Goal: Task Accomplishment & Management: Manage account settings

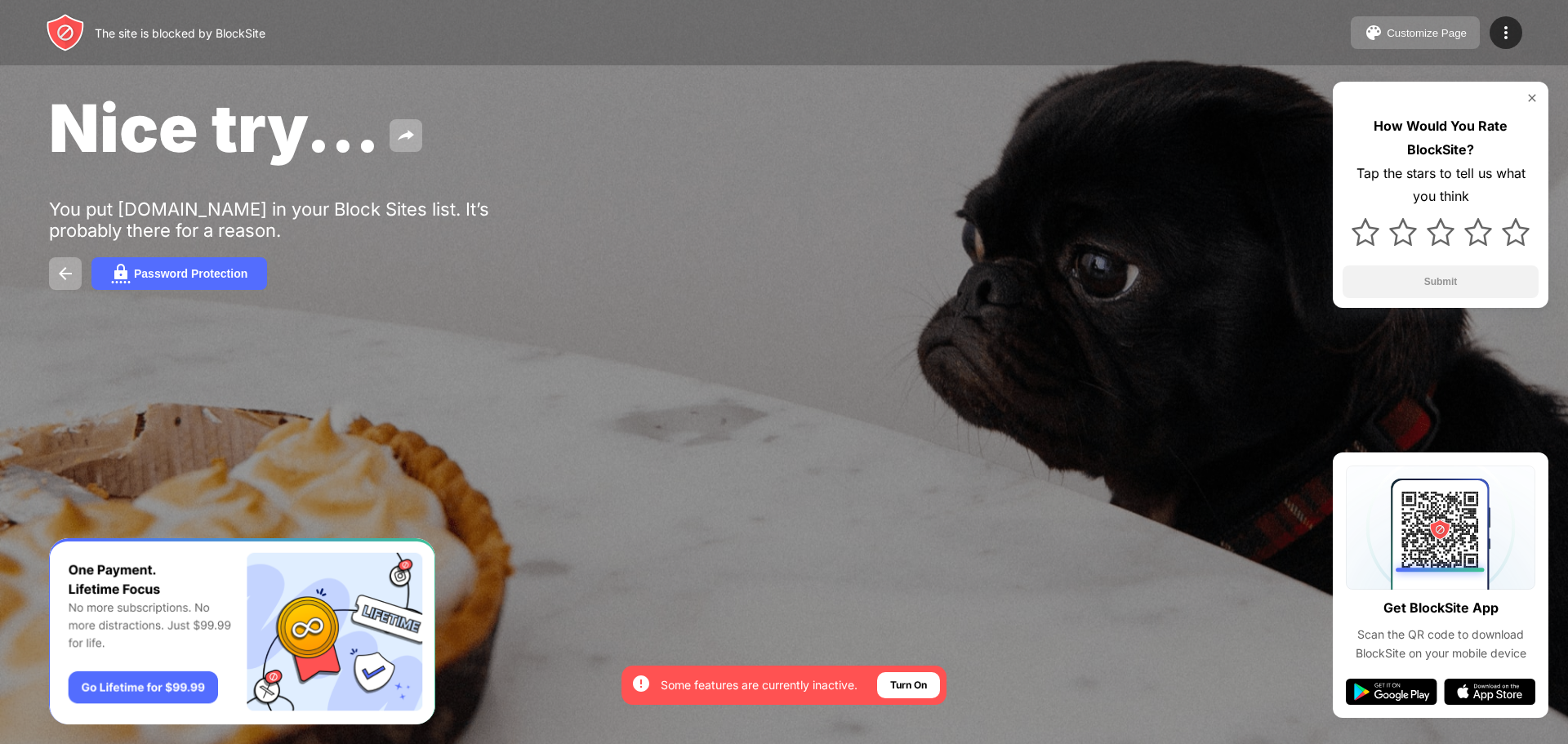
click at [1393, 44] on button "Customize Page" at bounding box center [1415, 32] width 129 height 33
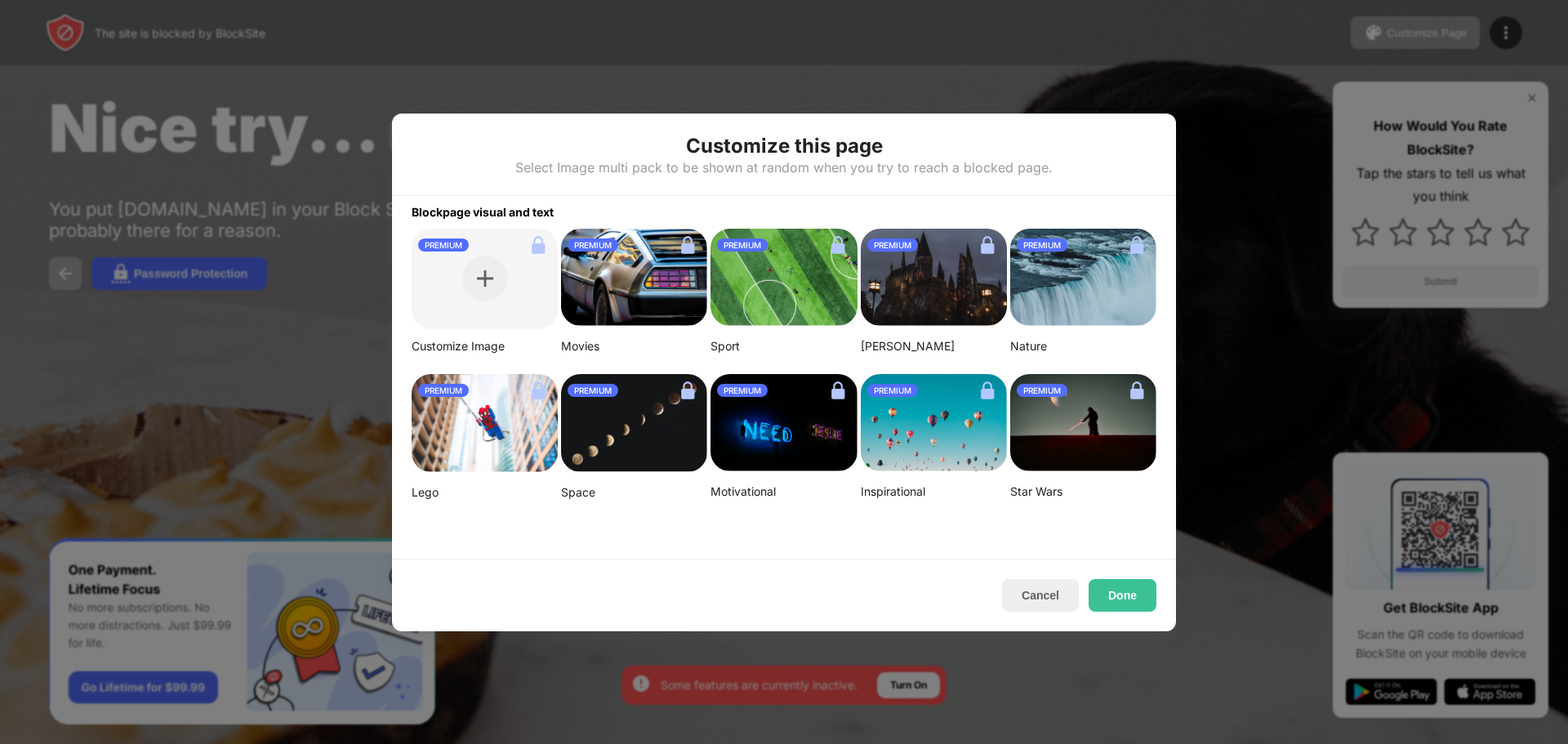
click at [1217, 130] on div at bounding box center [784, 372] width 1568 height 744
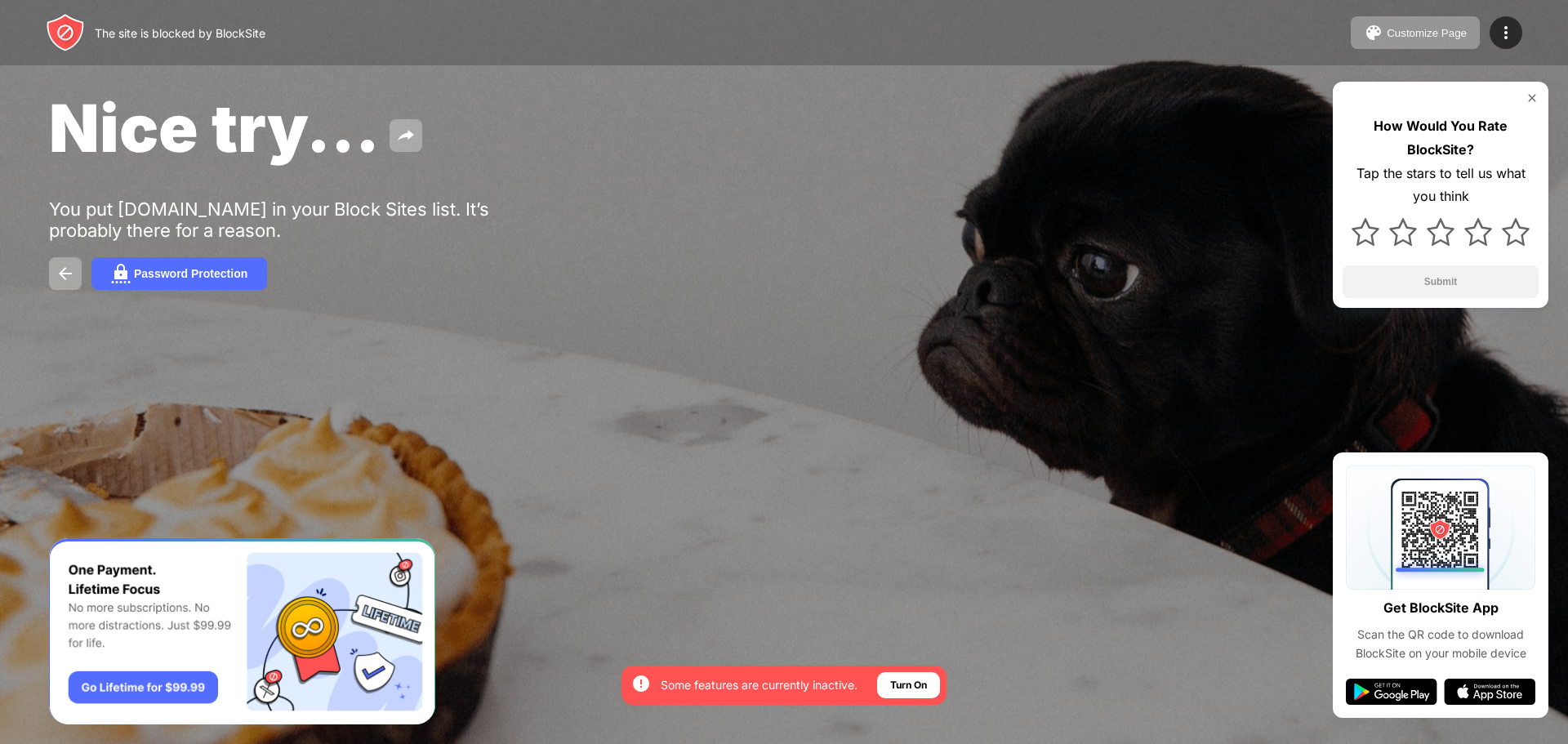
click at [1528, 93] on img at bounding box center [1532, 98] width 13 height 13
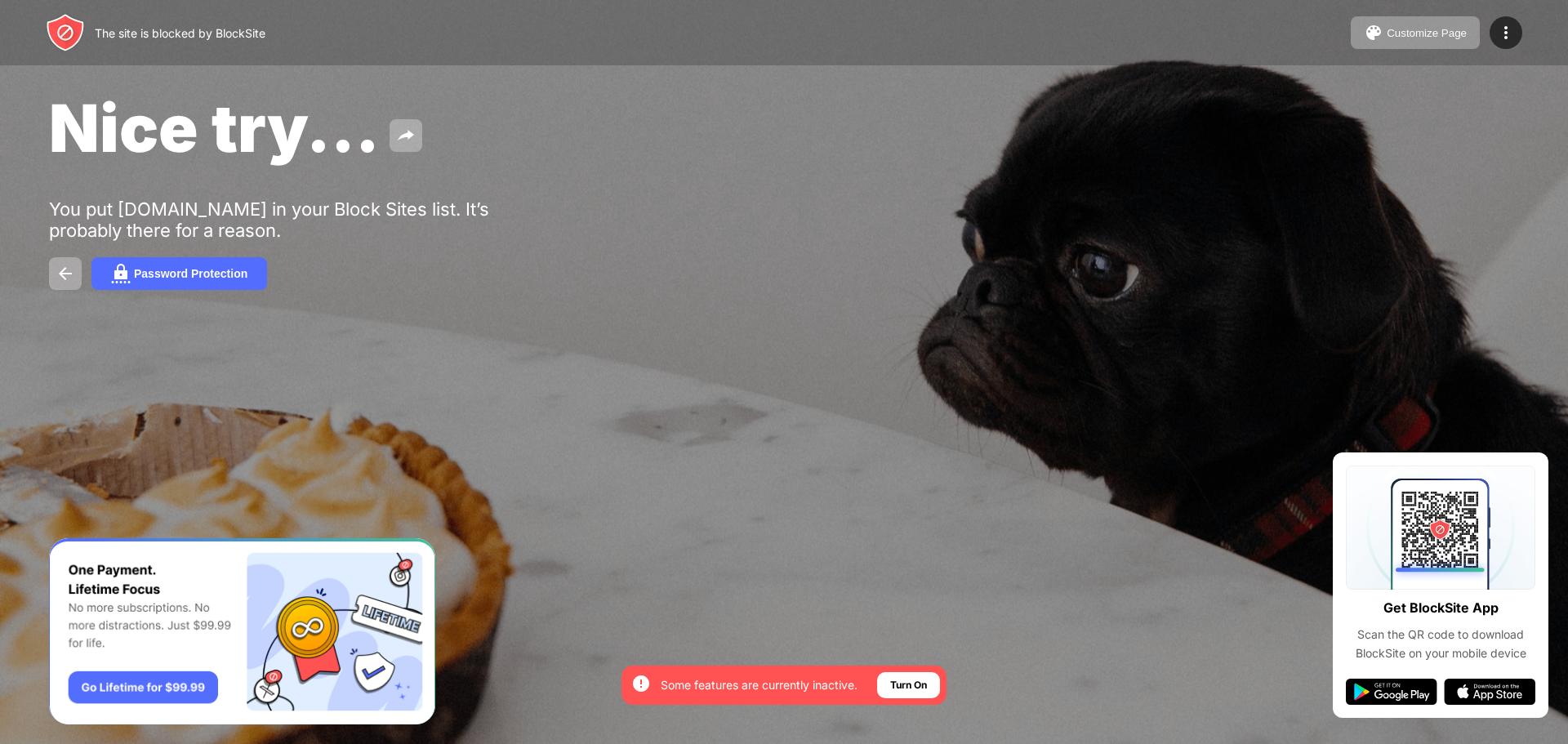
click at [57, 35] on img at bounding box center [65, 33] width 39 height 39
click at [104, 29] on div "The site is blocked by BlockSite" at bounding box center [179, 33] width 170 height 14
click at [73, 269] on img at bounding box center [65, 274] width 20 height 20
click at [161, 277] on div "Password Protection" at bounding box center [190, 273] width 113 height 13
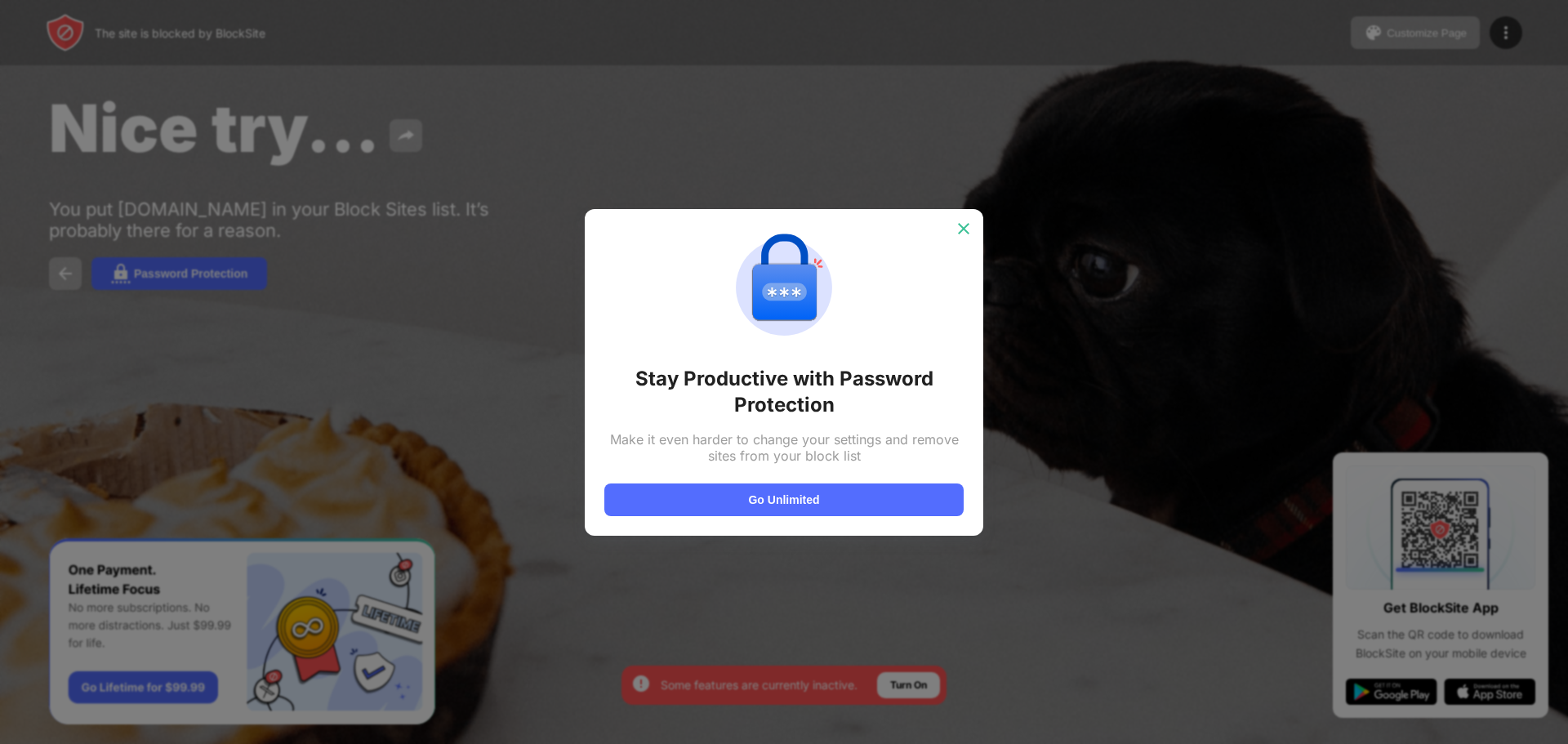
click at [969, 231] on img at bounding box center [964, 228] width 16 height 16
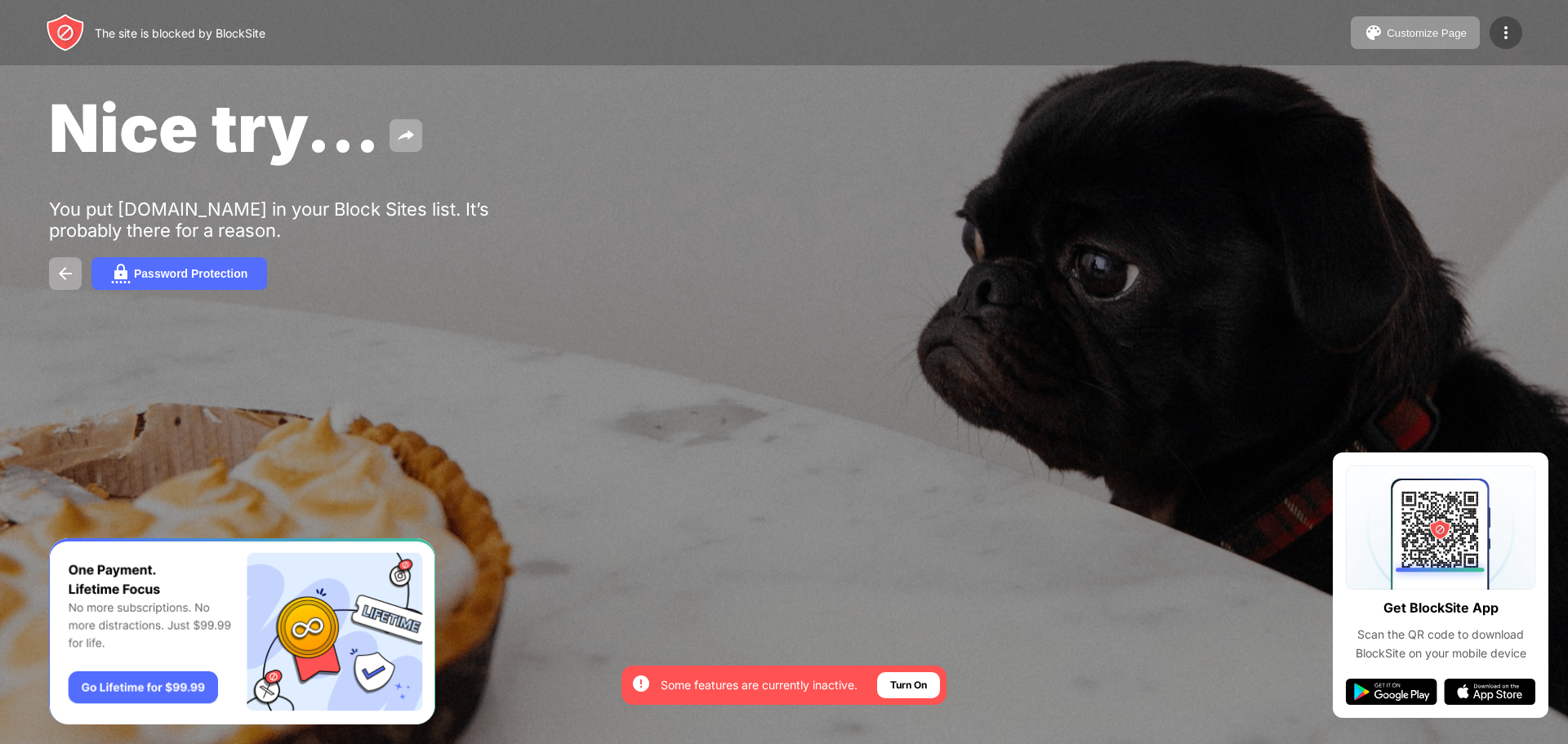
click at [1497, 37] on img at bounding box center [1506, 33] width 20 height 20
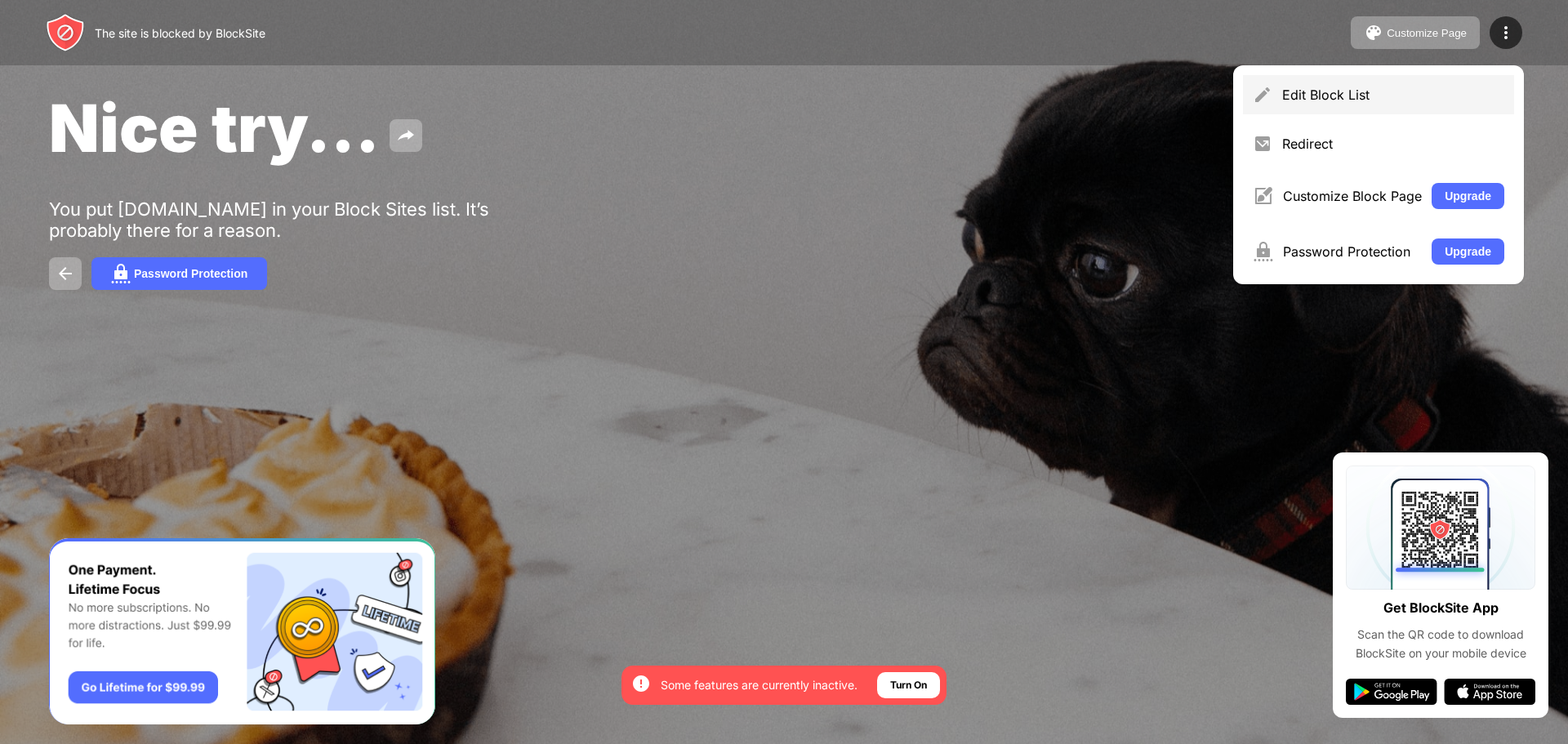
click at [1432, 95] on div "Edit Block List" at bounding box center [1393, 95] width 222 height 16
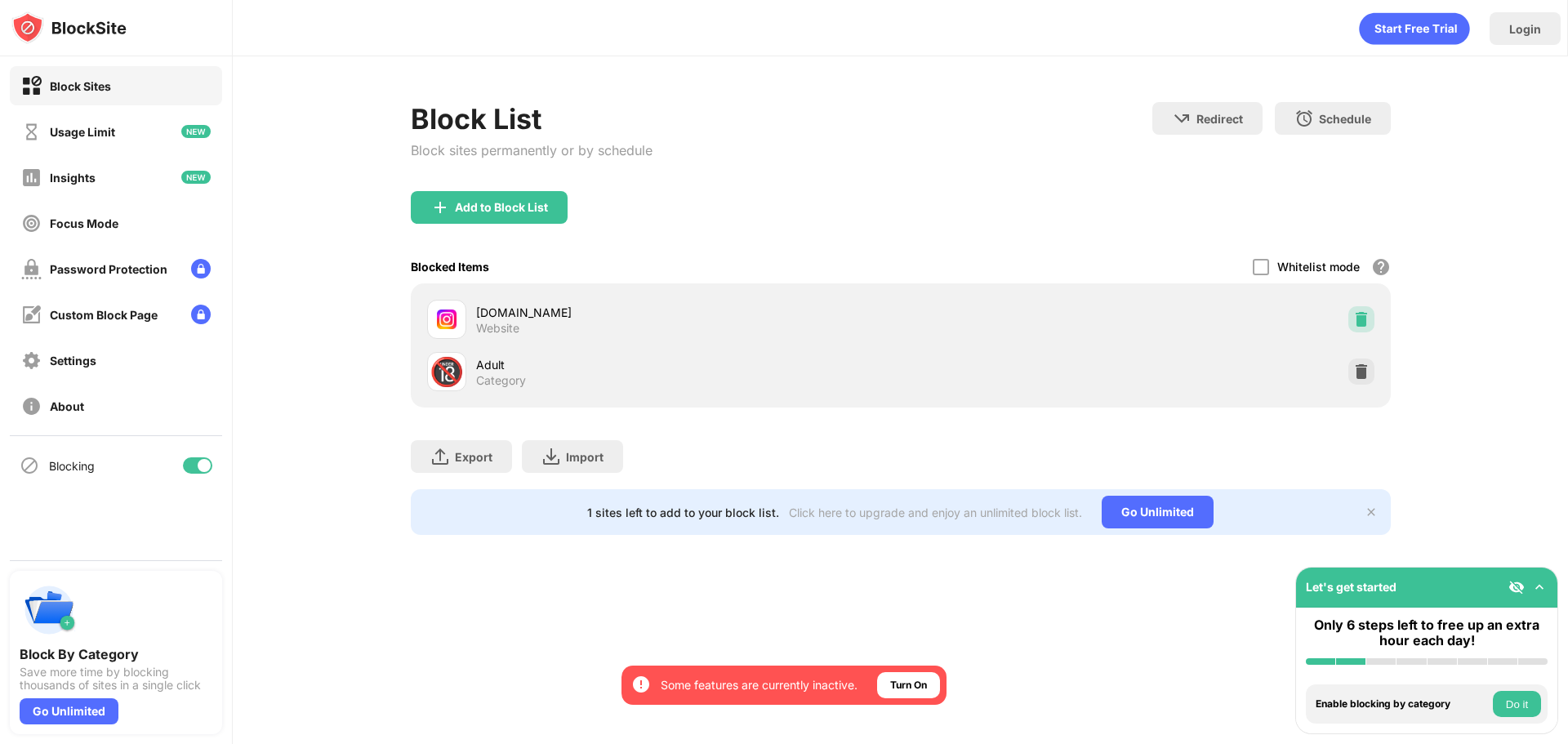
click at [1371, 323] on div at bounding box center [1361, 318] width 26 height 26
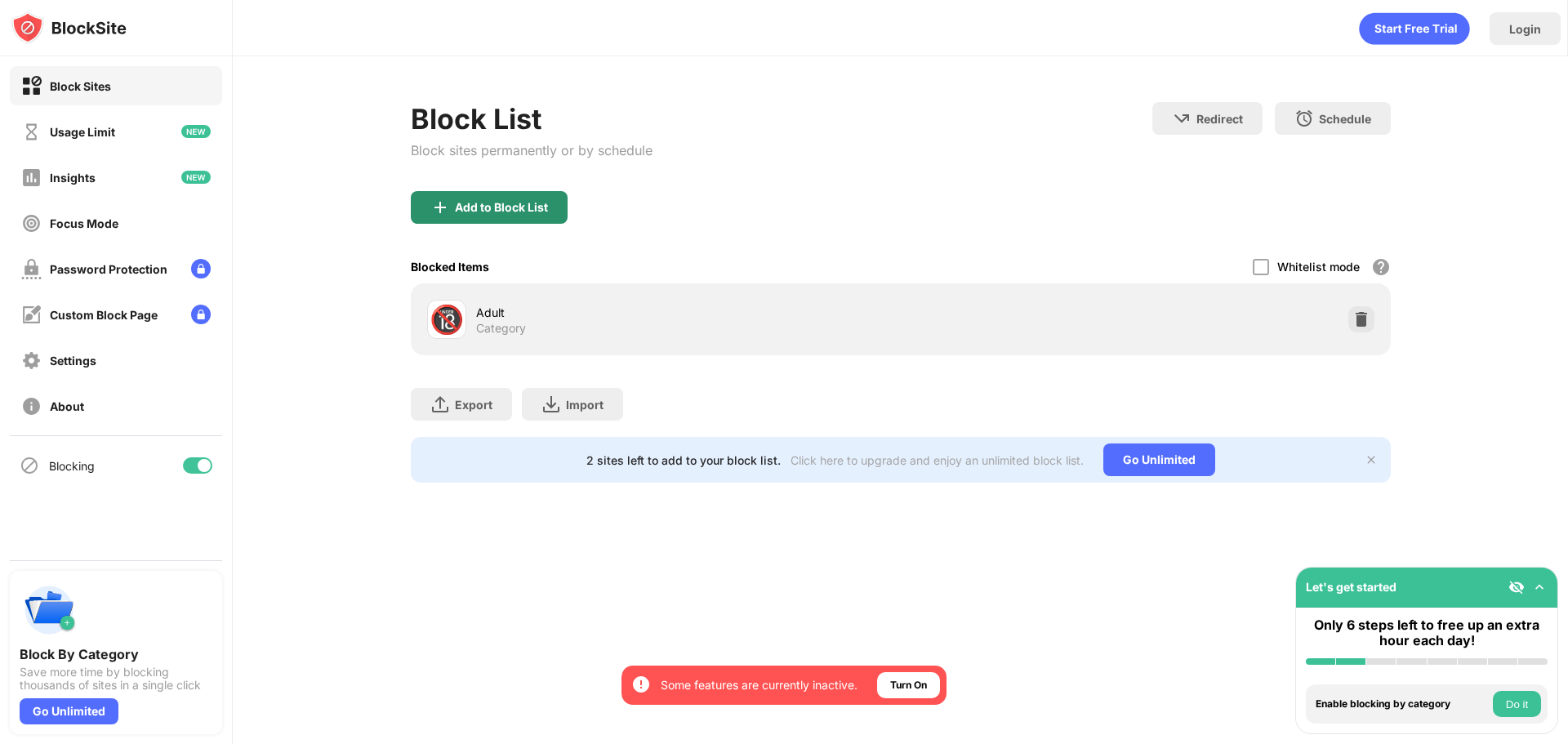
click at [538, 203] on div "Add to Block List" at bounding box center [502, 207] width 93 height 13
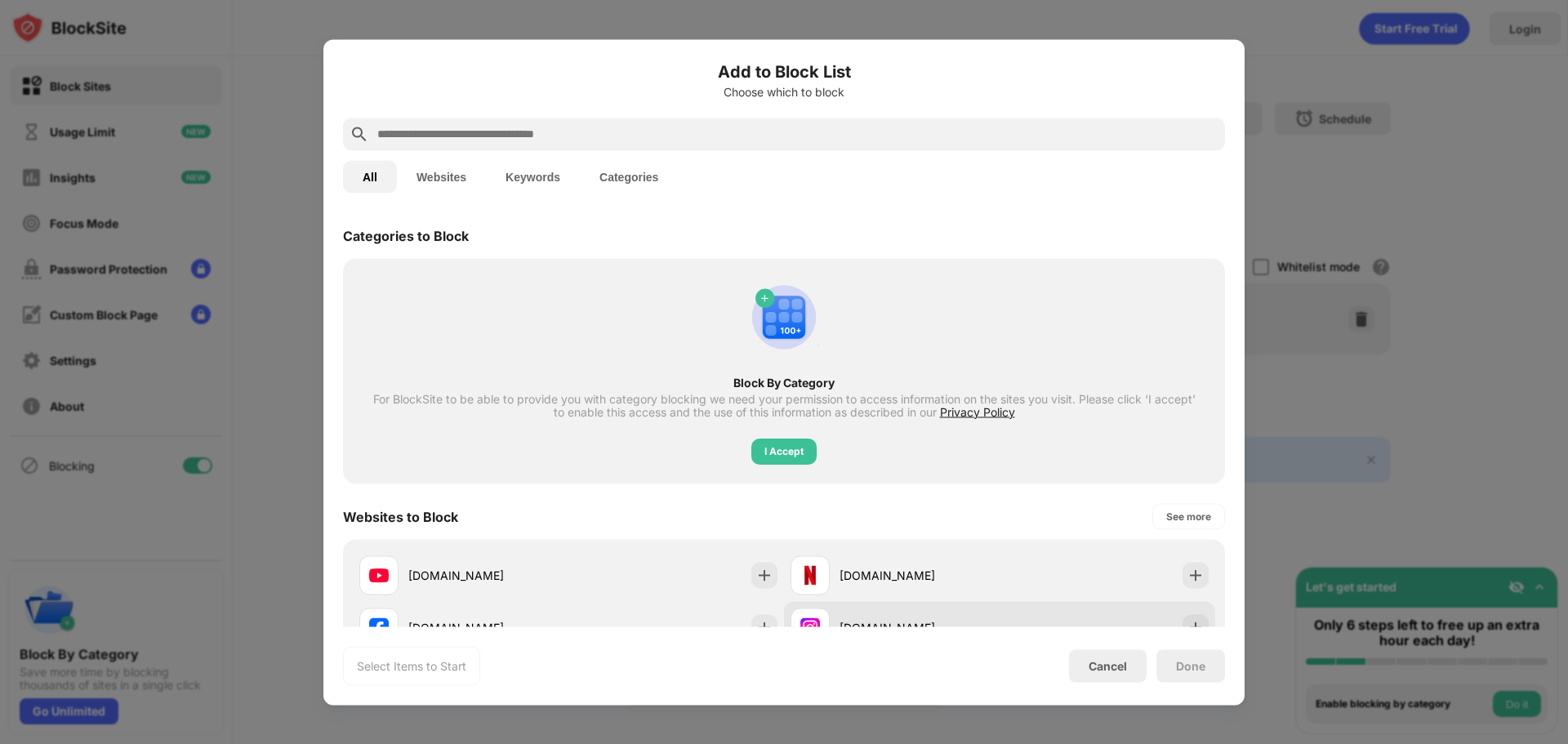
scroll to position [82, 0]
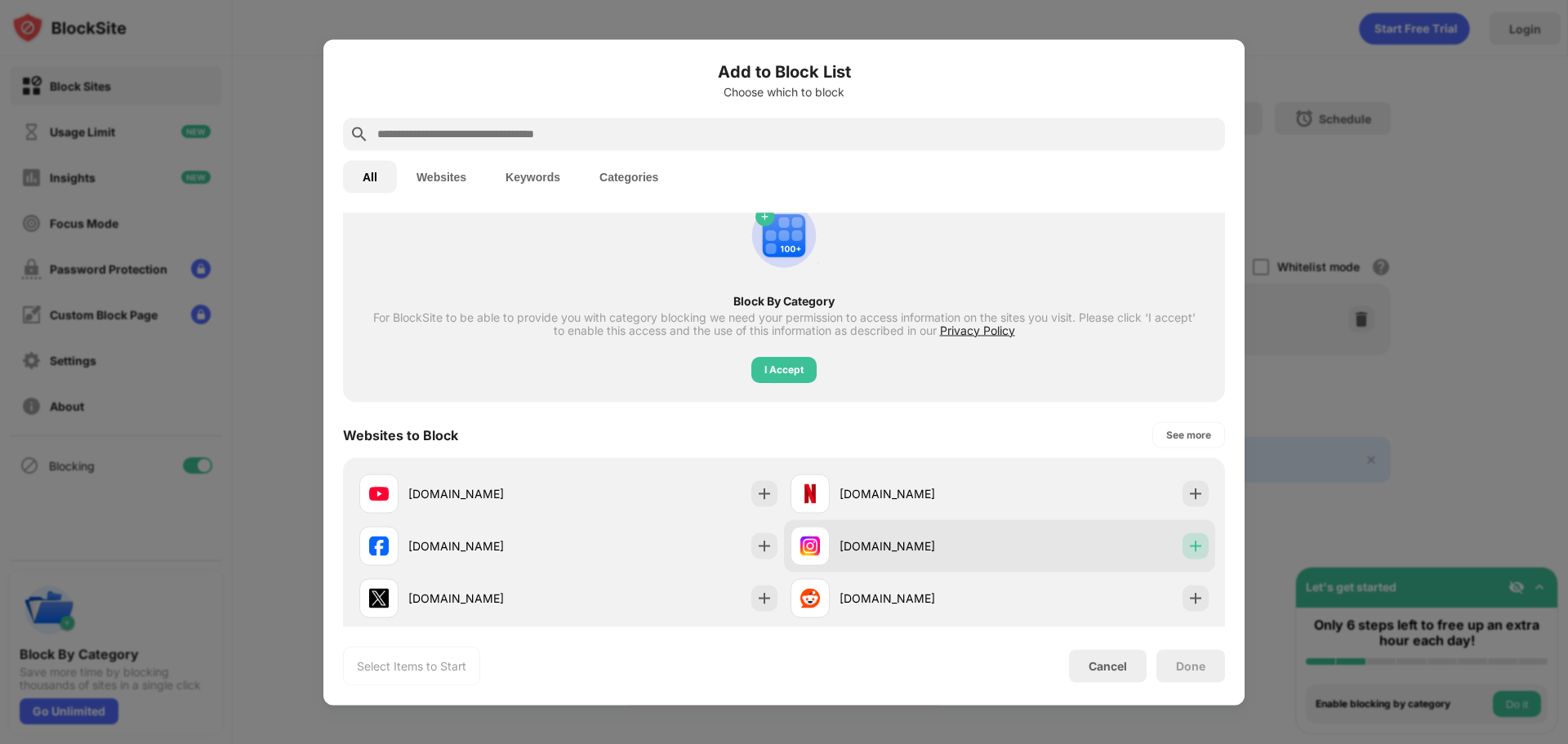
click at [1191, 550] on img at bounding box center [1196, 545] width 16 height 16
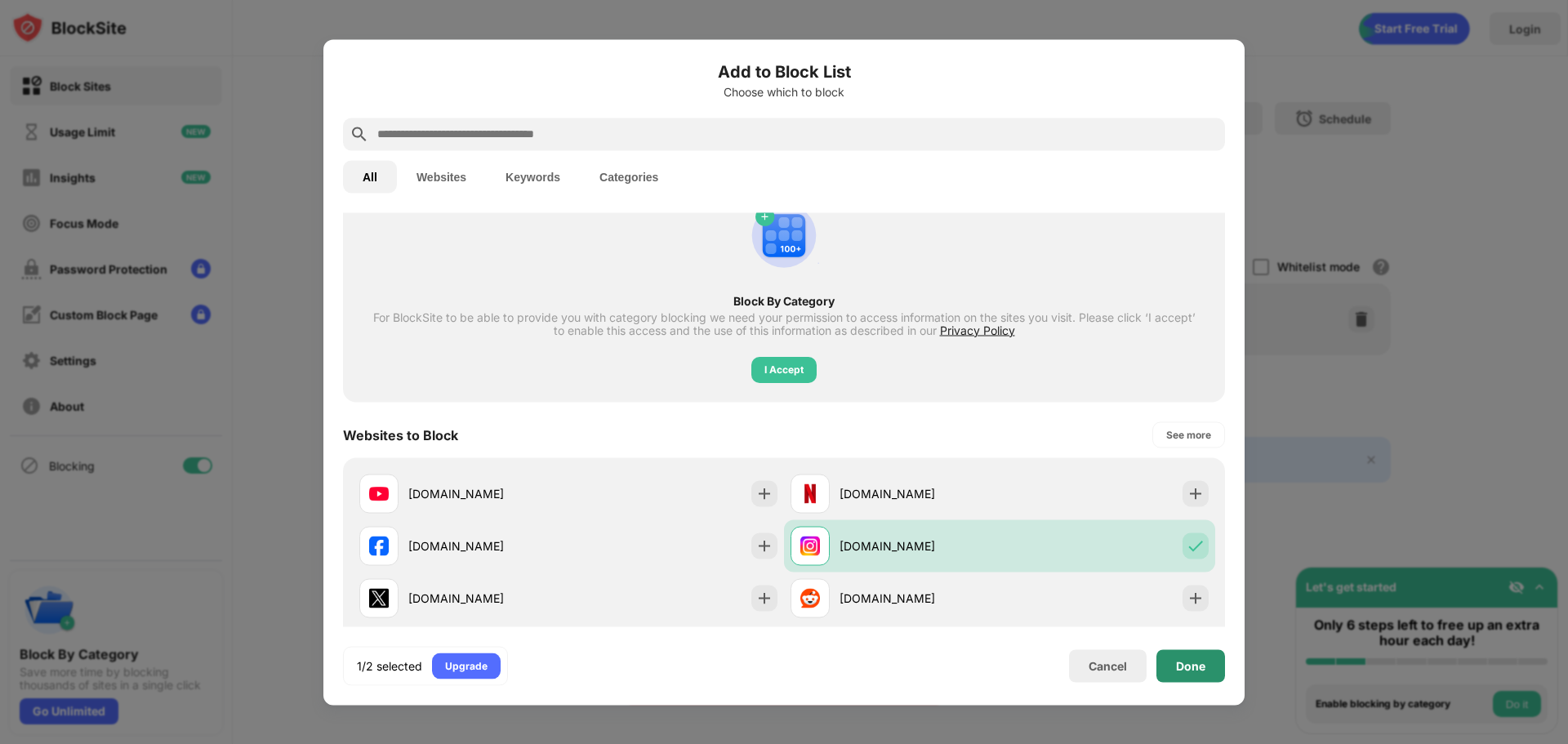
click at [1176, 659] on div "Done" at bounding box center [1191, 665] width 29 height 13
